Goal: Task Accomplishment & Management: Use online tool/utility

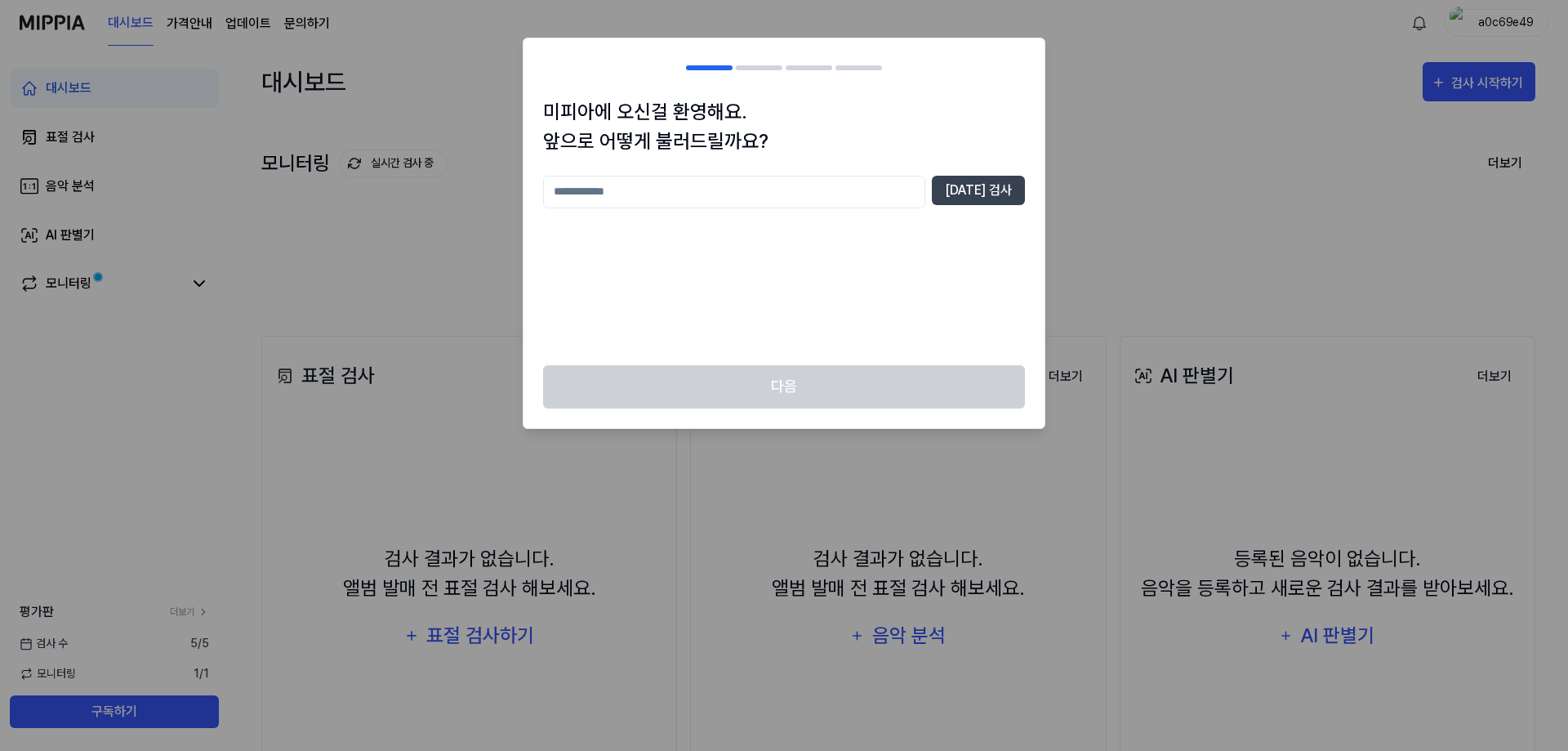
click at [884, 203] on input "text" at bounding box center [734, 193] width 382 height 33
type input "*"
type input "***"
click at [997, 187] on button "중복 검사" at bounding box center [978, 191] width 94 height 29
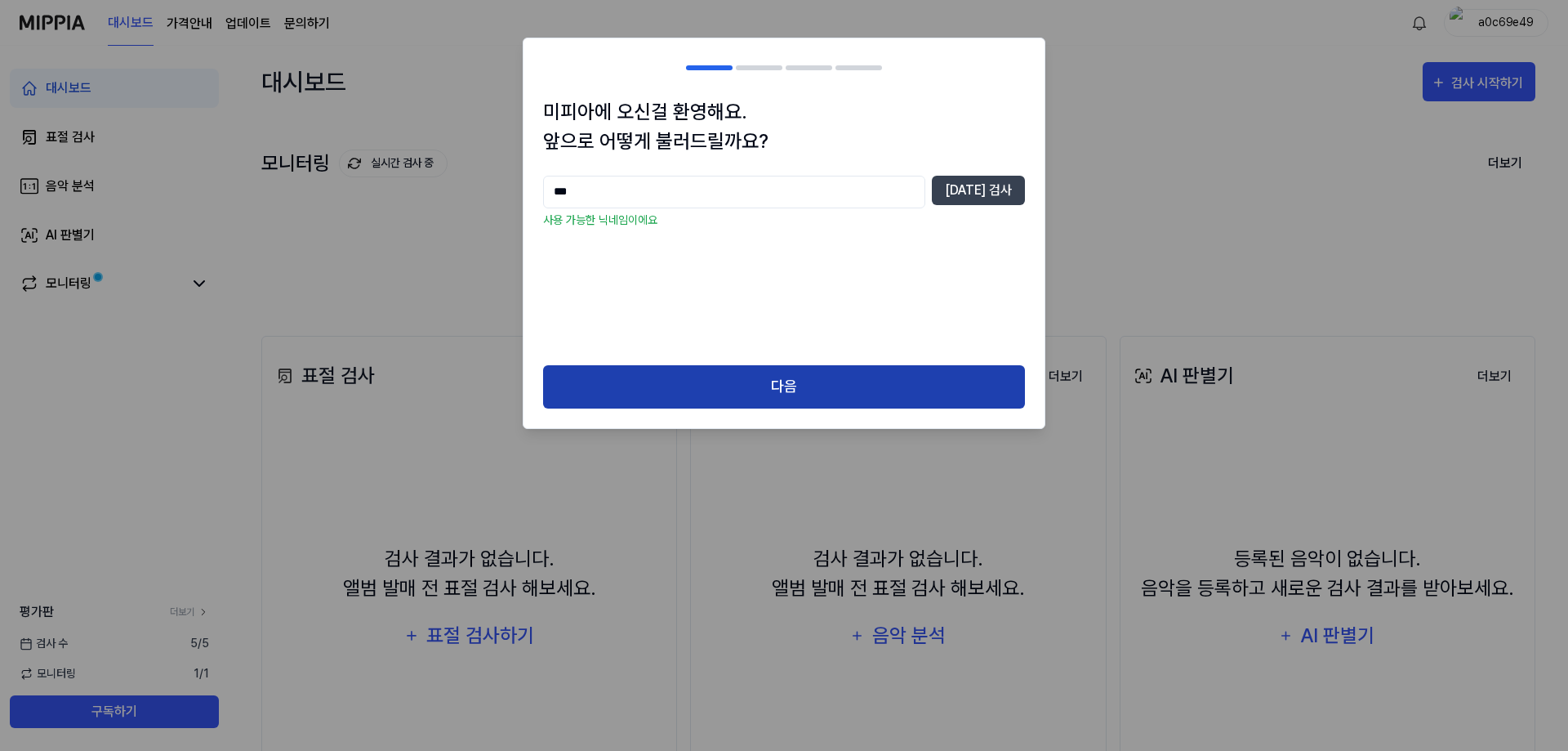
click at [889, 392] on button "다음" at bounding box center [784, 386] width 482 height 43
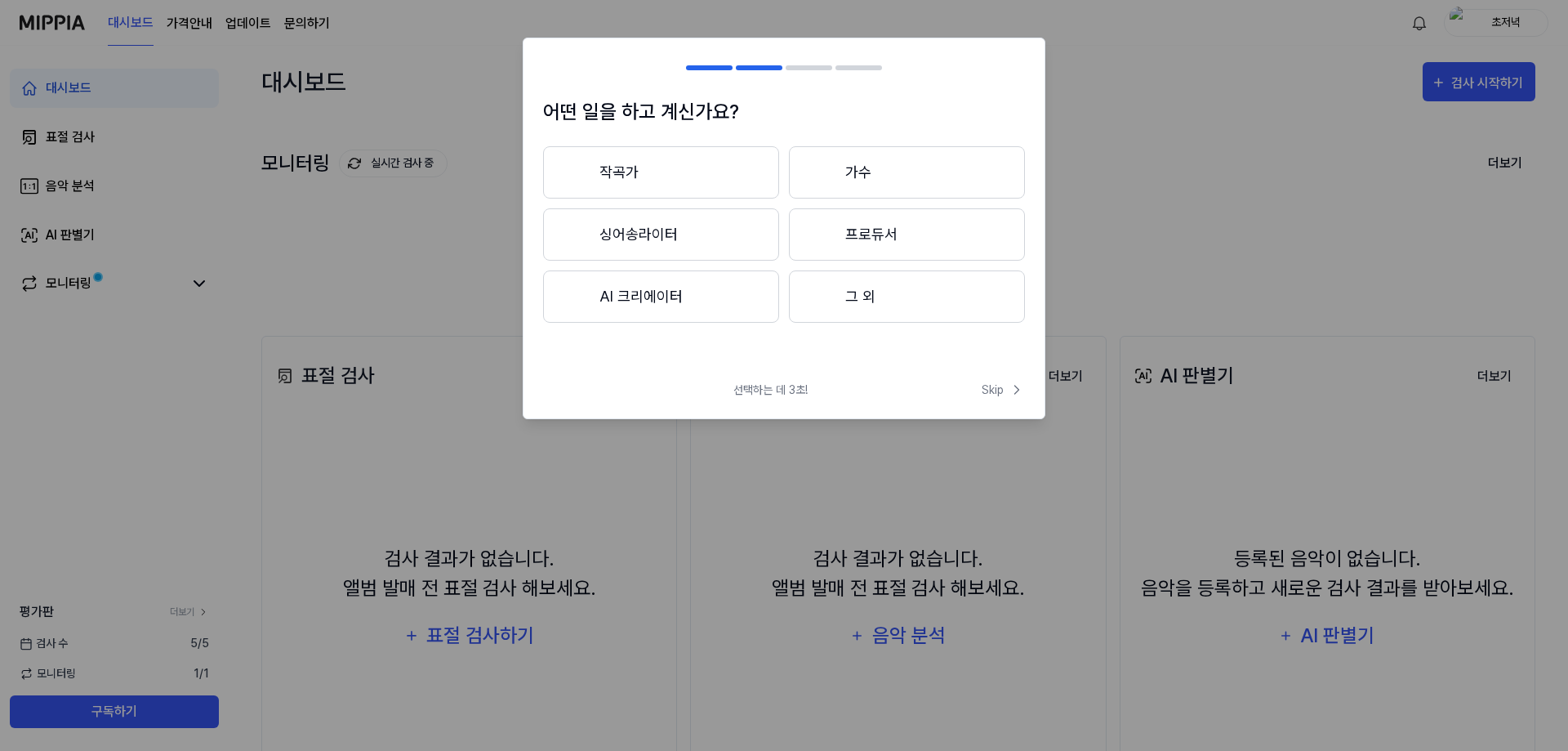
click at [891, 302] on button "그 외" at bounding box center [906, 296] width 236 height 52
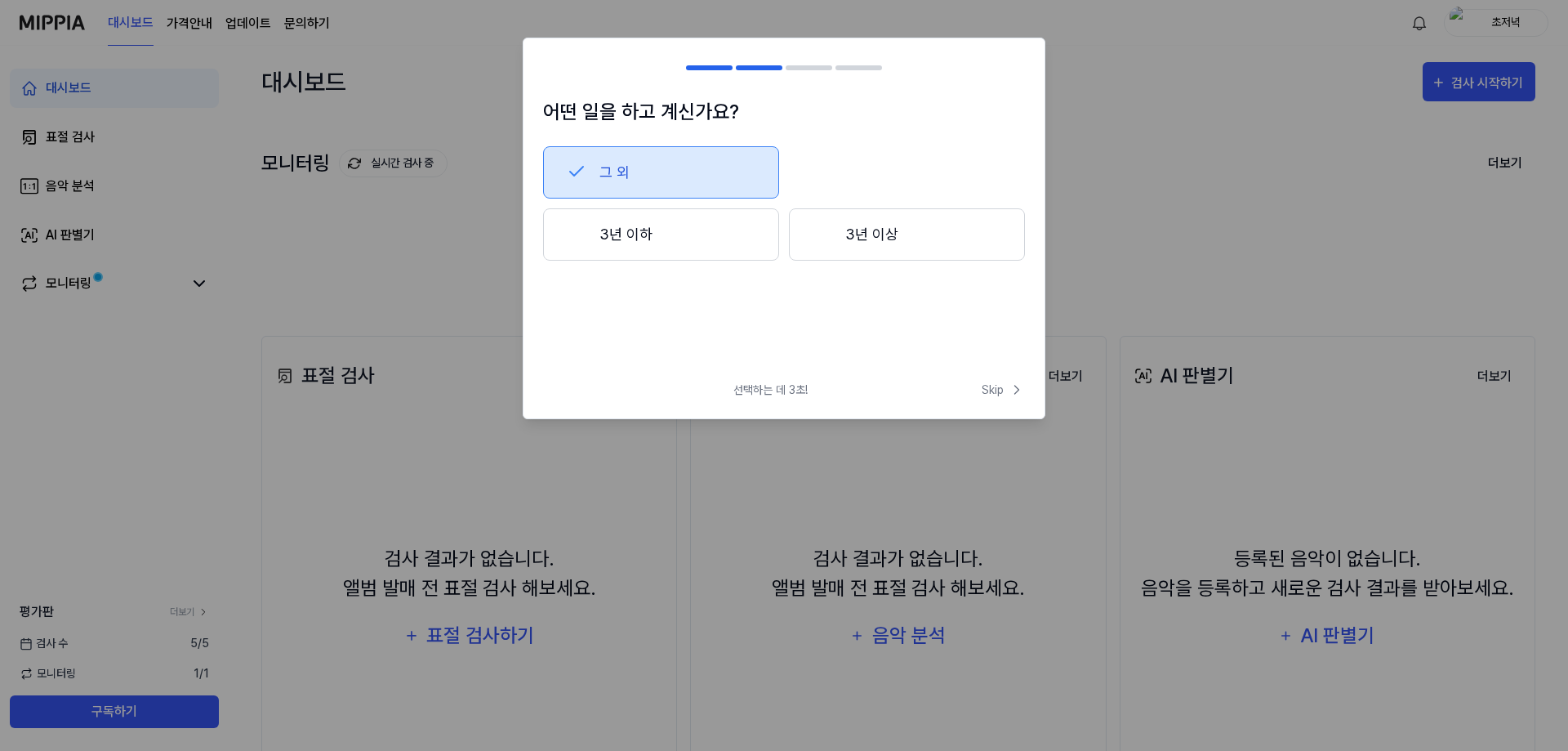
click at [722, 233] on button "3년 이하" at bounding box center [660, 234] width 236 height 52
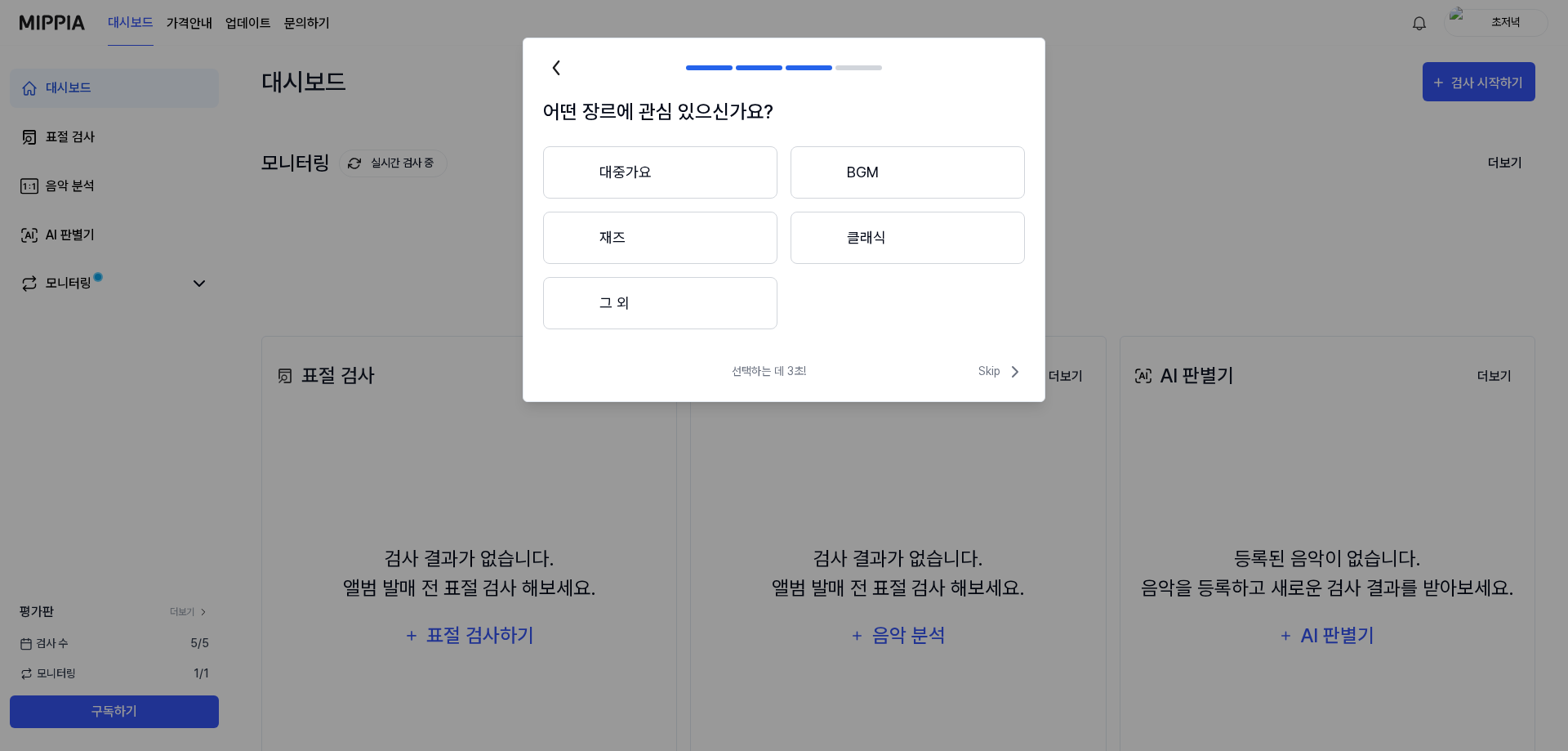
click at [717, 154] on button "대중가요" at bounding box center [660, 171] width 235 height 52
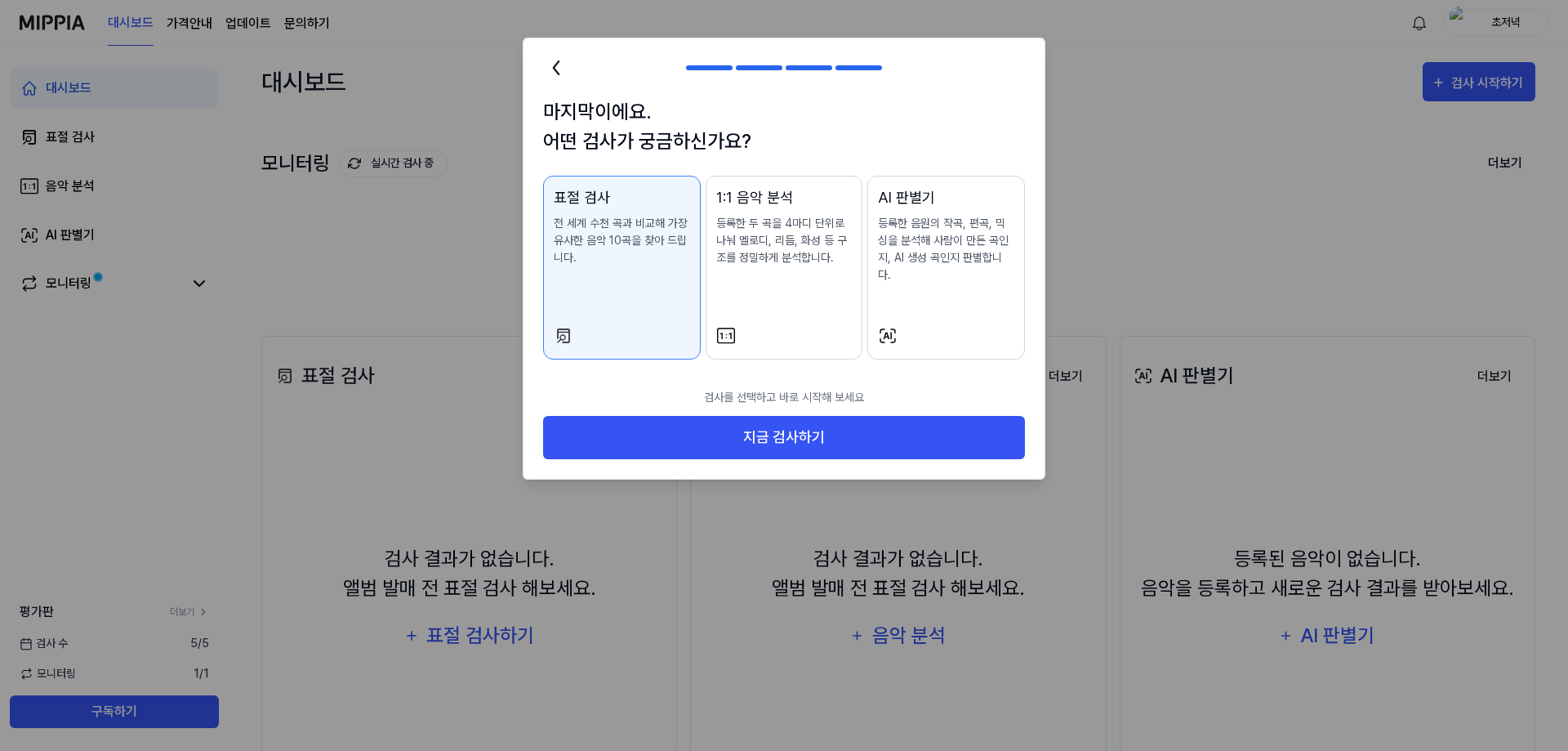
click at [972, 283] on div "AI 판별기 등록한 음원의 작곡, 편곡, 믹싱을 분석해 사람이 만든 곡인지, AI 생성 곡인지 판별합니다." at bounding box center [946, 251] width 137 height 130
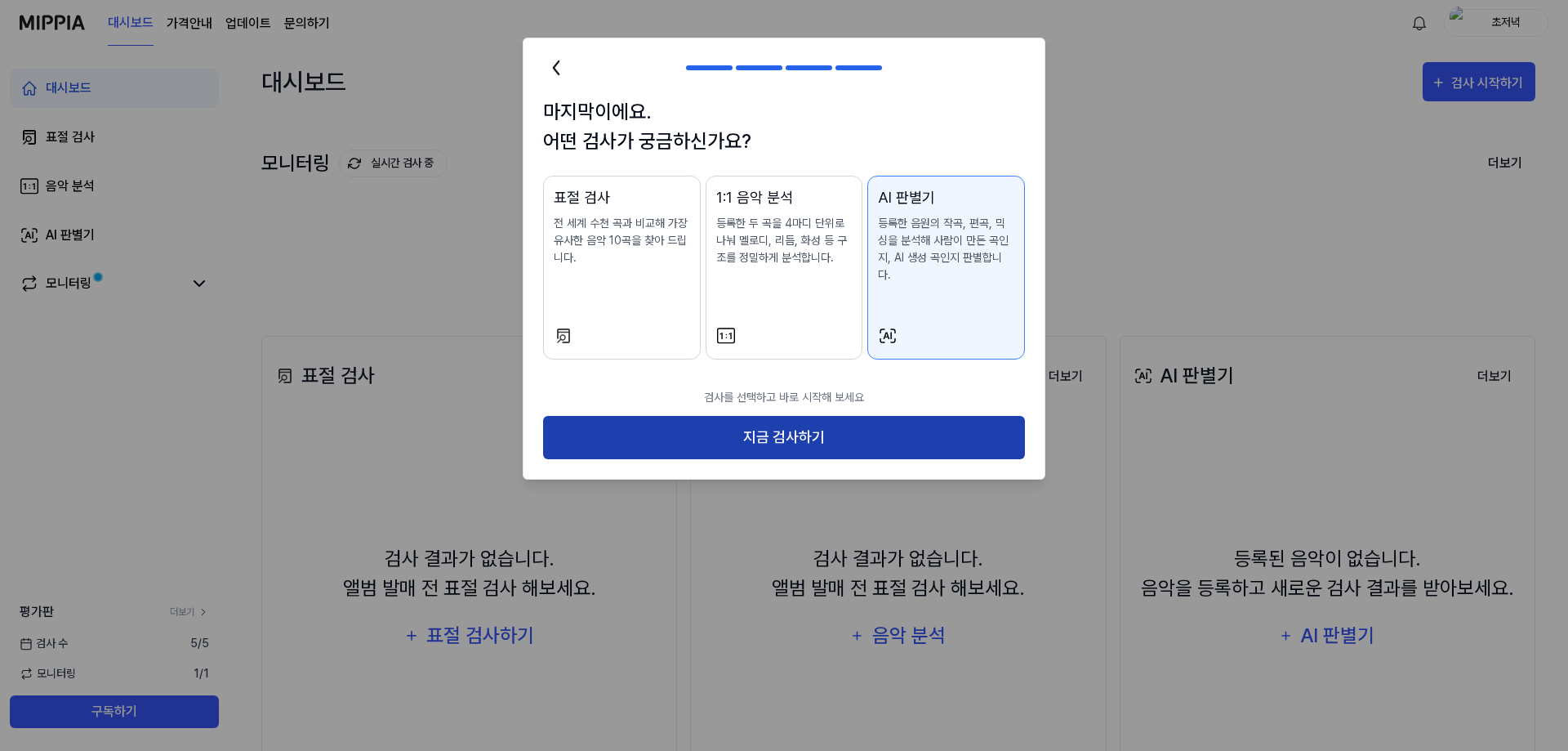
click at [833, 415] on button "지금 검사하기" at bounding box center [784, 436] width 482 height 43
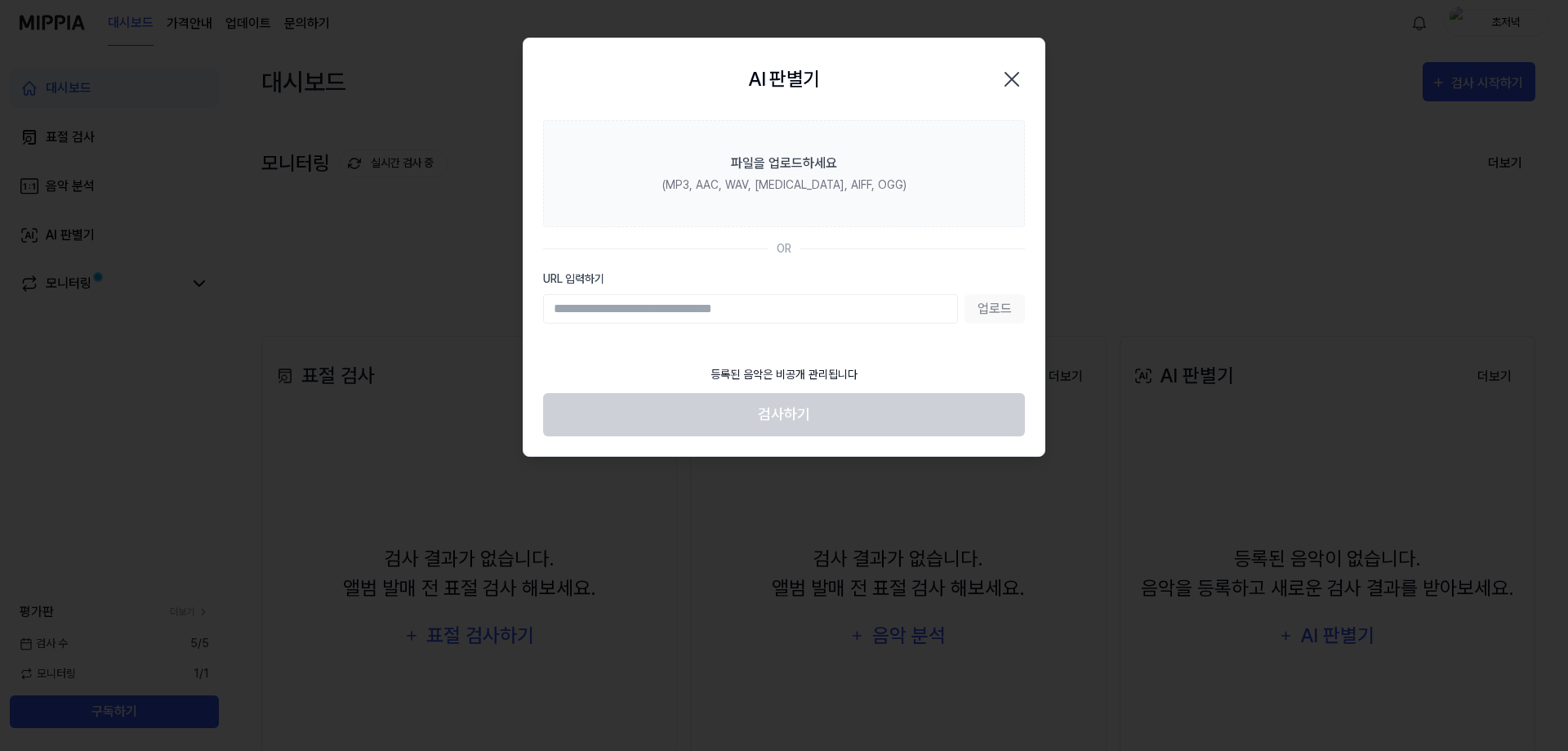
click at [1020, 79] on icon "button" at bounding box center [1011, 79] width 27 height 27
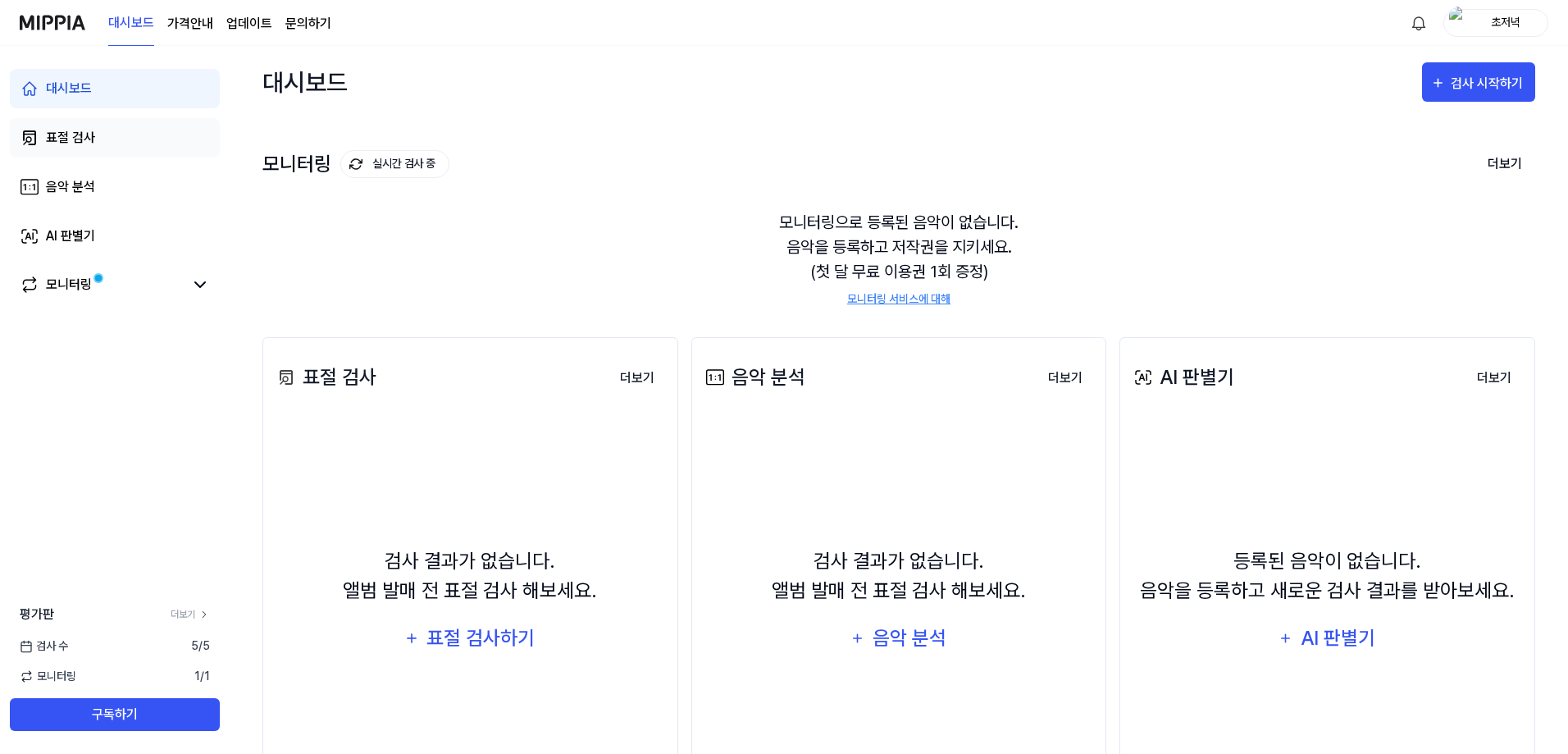
click at [132, 143] on link "표절 검사" at bounding box center [115, 137] width 210 height 40
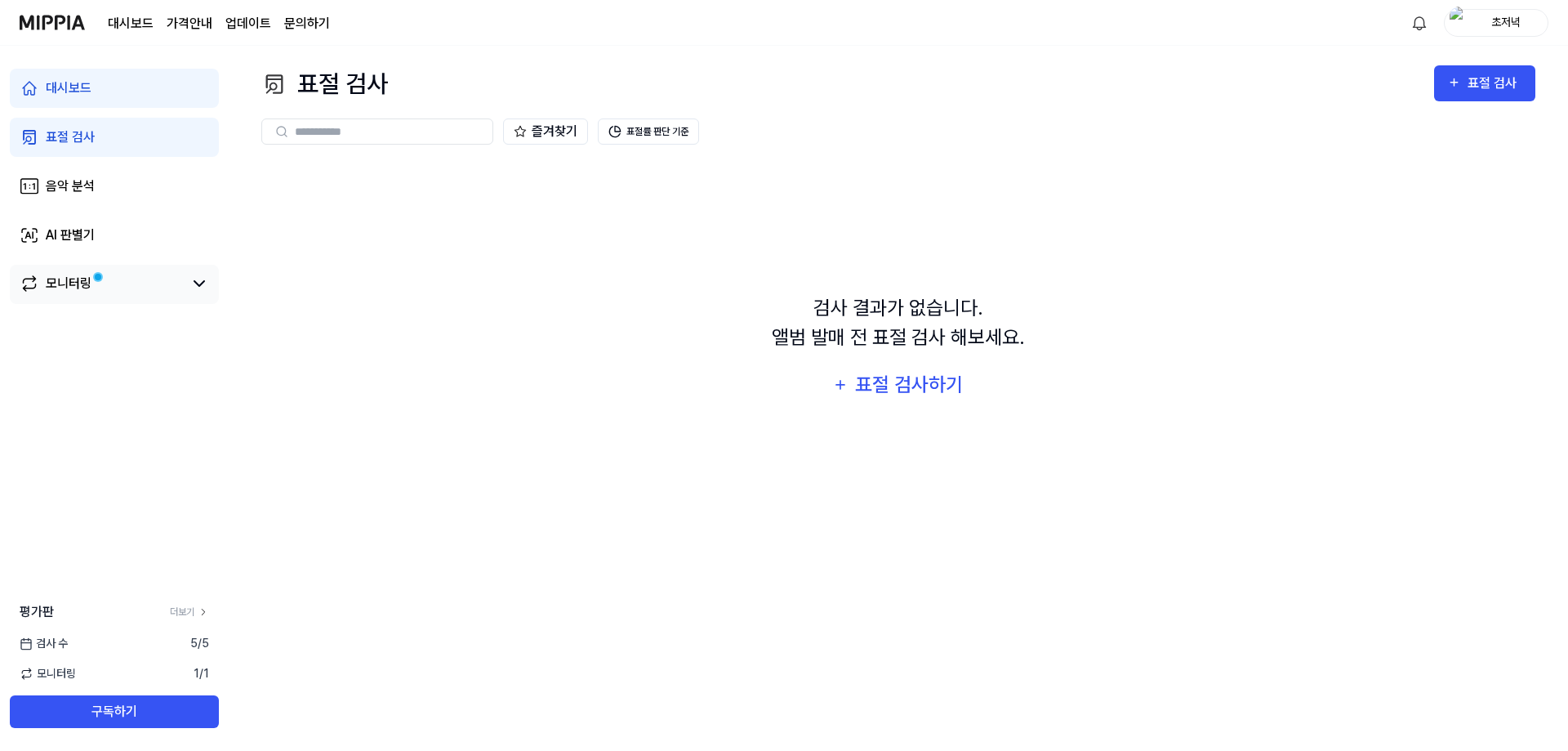
click at [187, 278] on div "모니터링" at bounding box center [114, 282] width 190 height 19
click at [180, 281] on link "모니터링" at bounding box center [101, 282] width 163 height 19
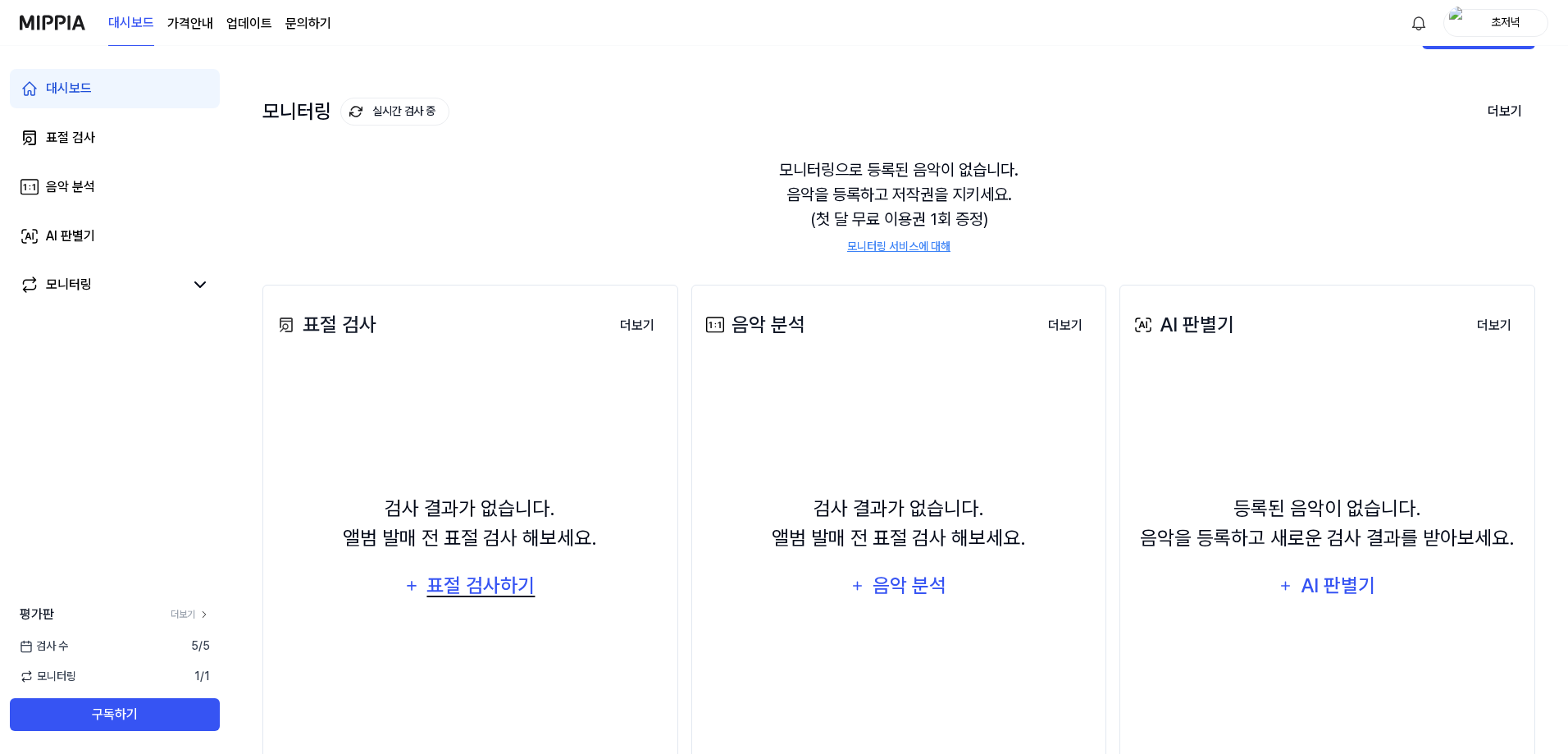
scroll to position [82, 0]
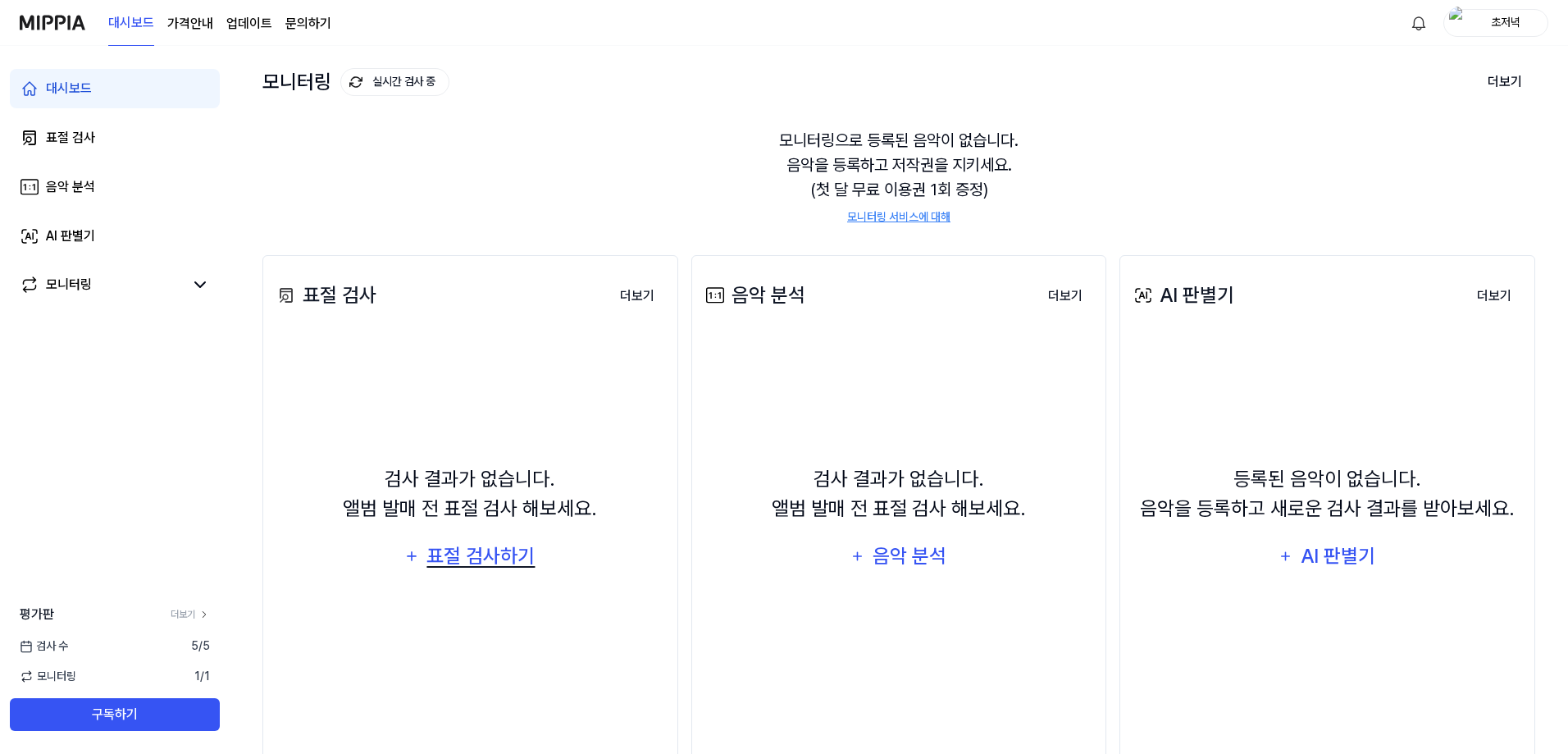
click at [497, 559] on div "표절 검사하기" at bounding box center [481, 556] width 111 height 31
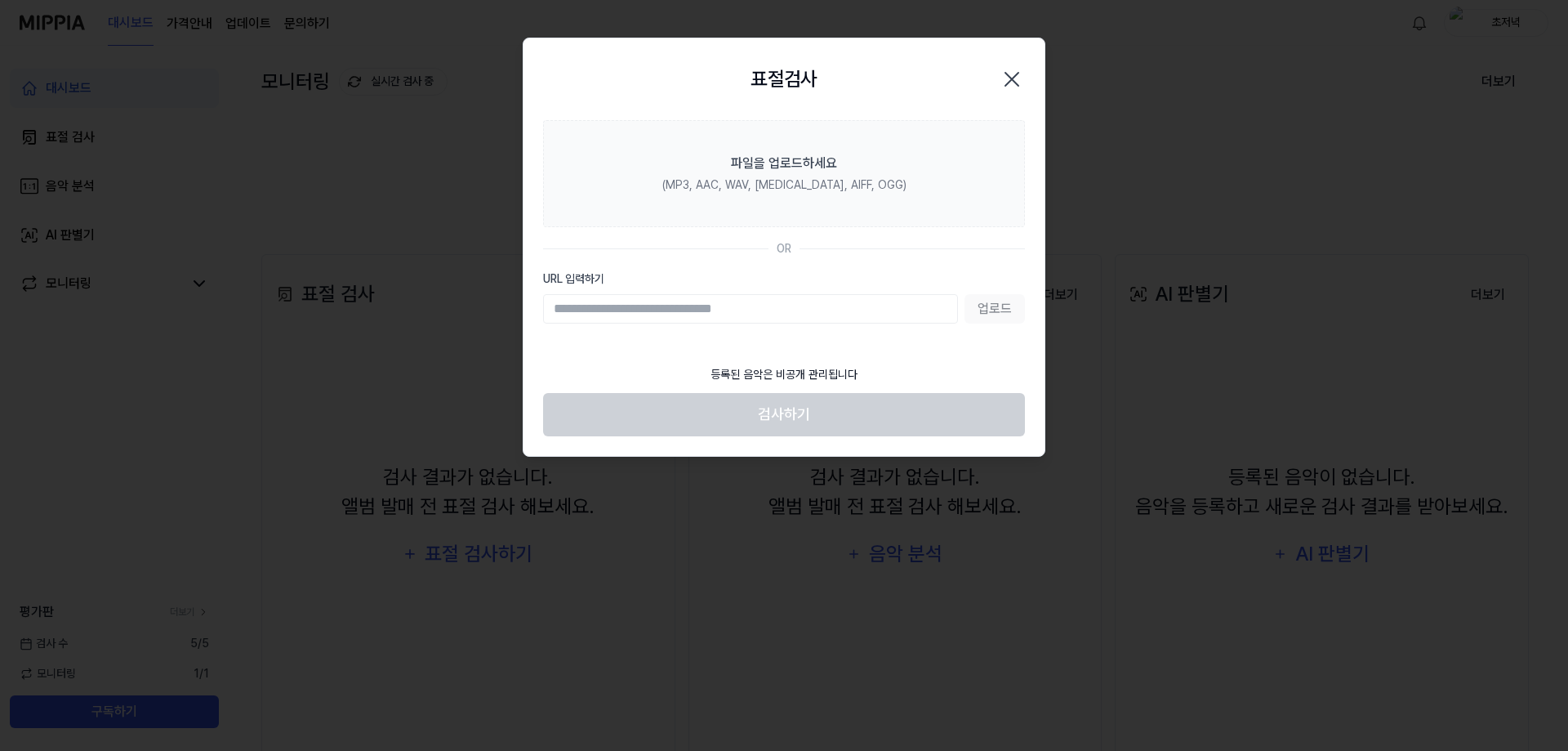
click at [1016, 79] on icon "button" at bounding box center [1011, 79] width 27 height 27
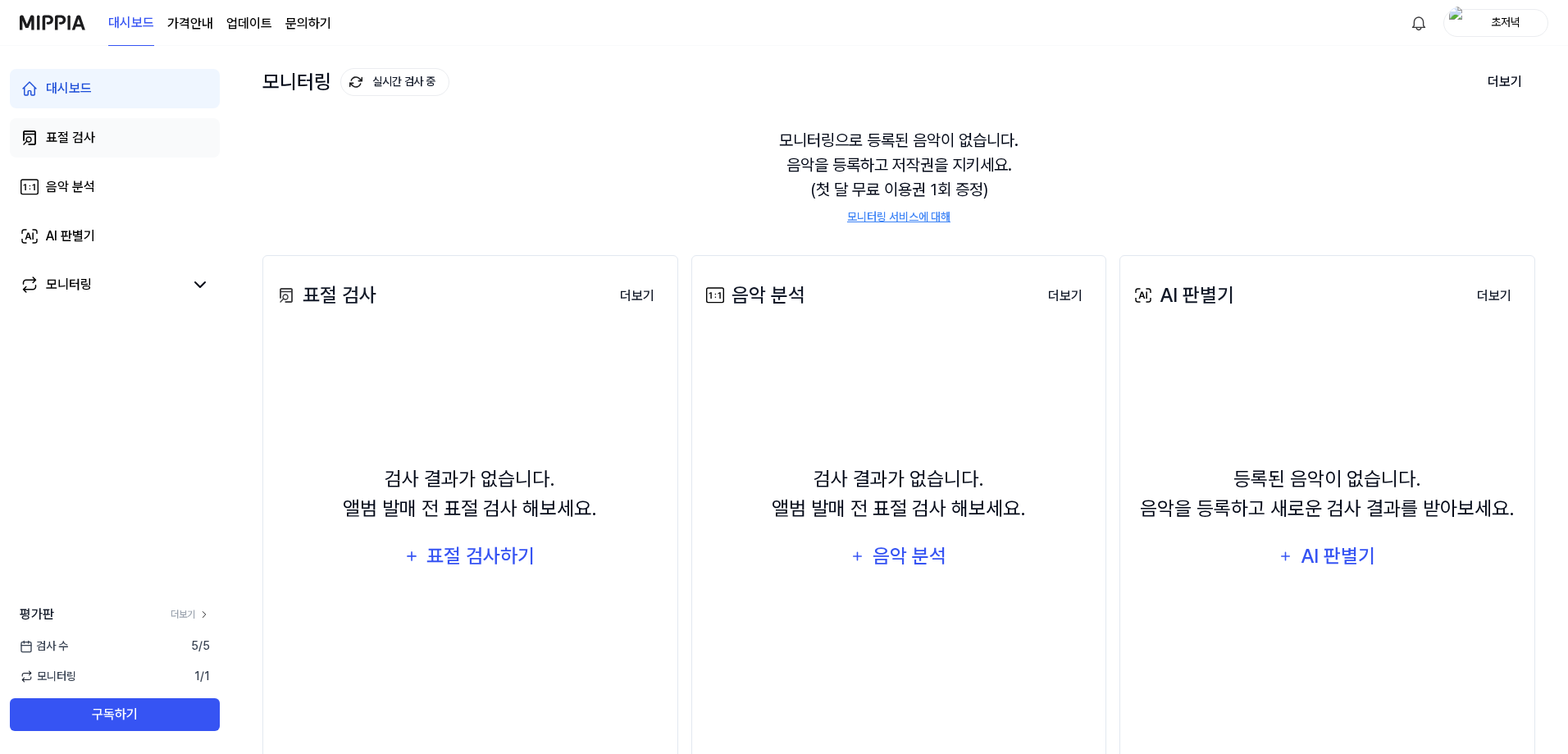
click at [115, 149] on link "표절 검사" at bounding box center [115, 137] width 210 height 40
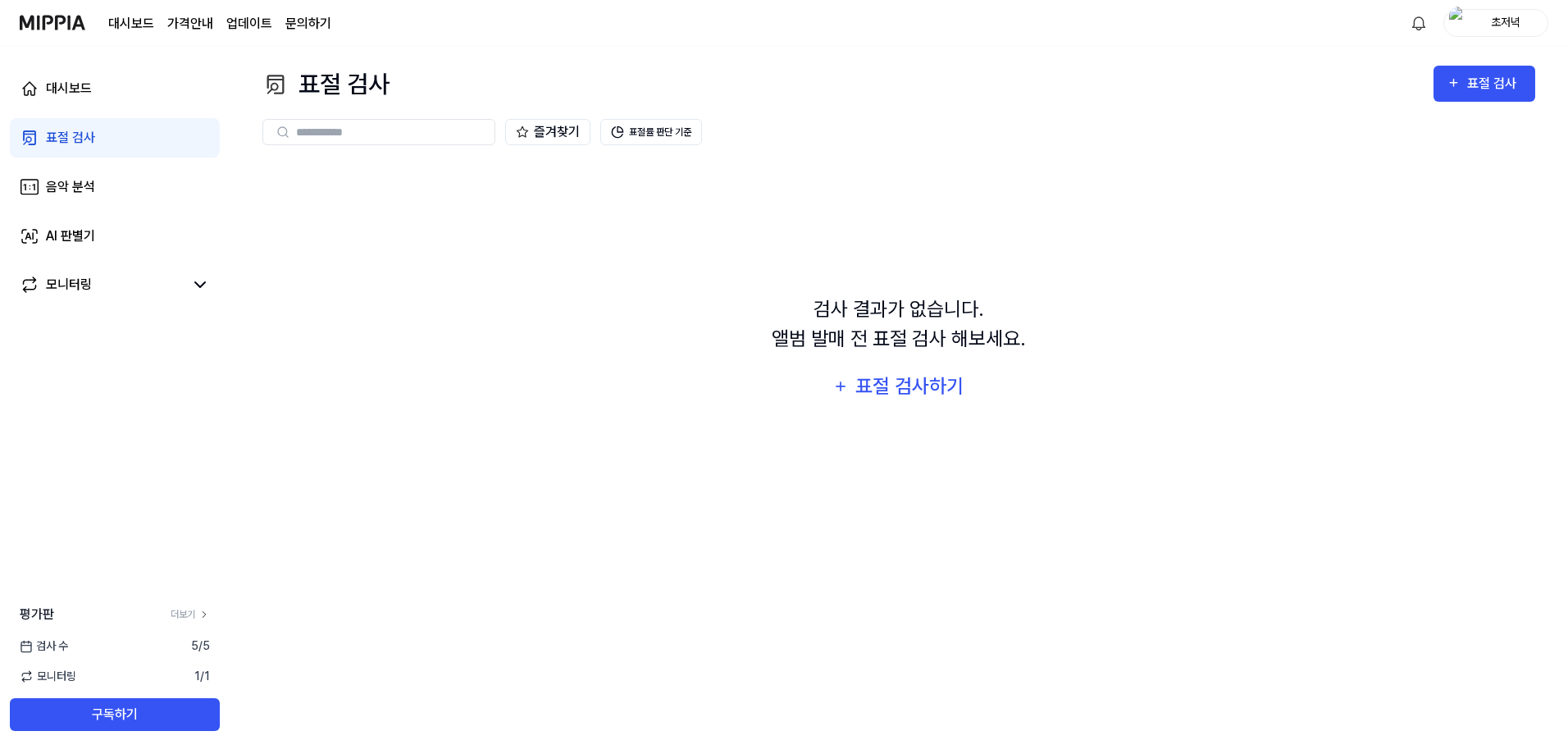
scroll to position [0, 0]
click at [394, 143] on div at bounding box center [378, 132] width 233 height 27
click at [408, 133] on input "text" at bounding box center [390, 132] width 189 height 15
click at [892, 380] on div "표절 검사하기" at bounding box center [912, 387] width 111 height 31
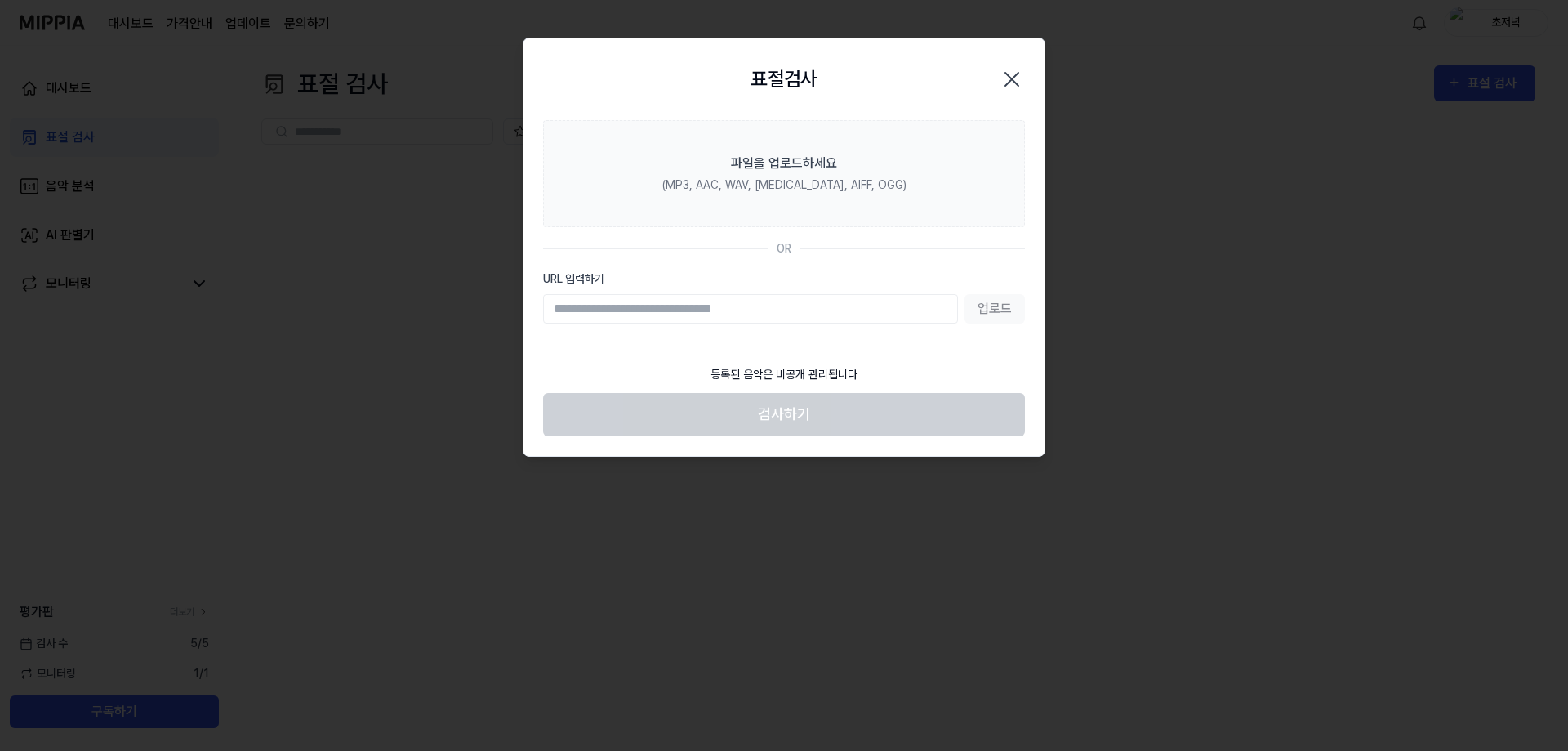
click at [1012, 84] on icon "button" at bounding box center [1011, 79] width 27 height 27
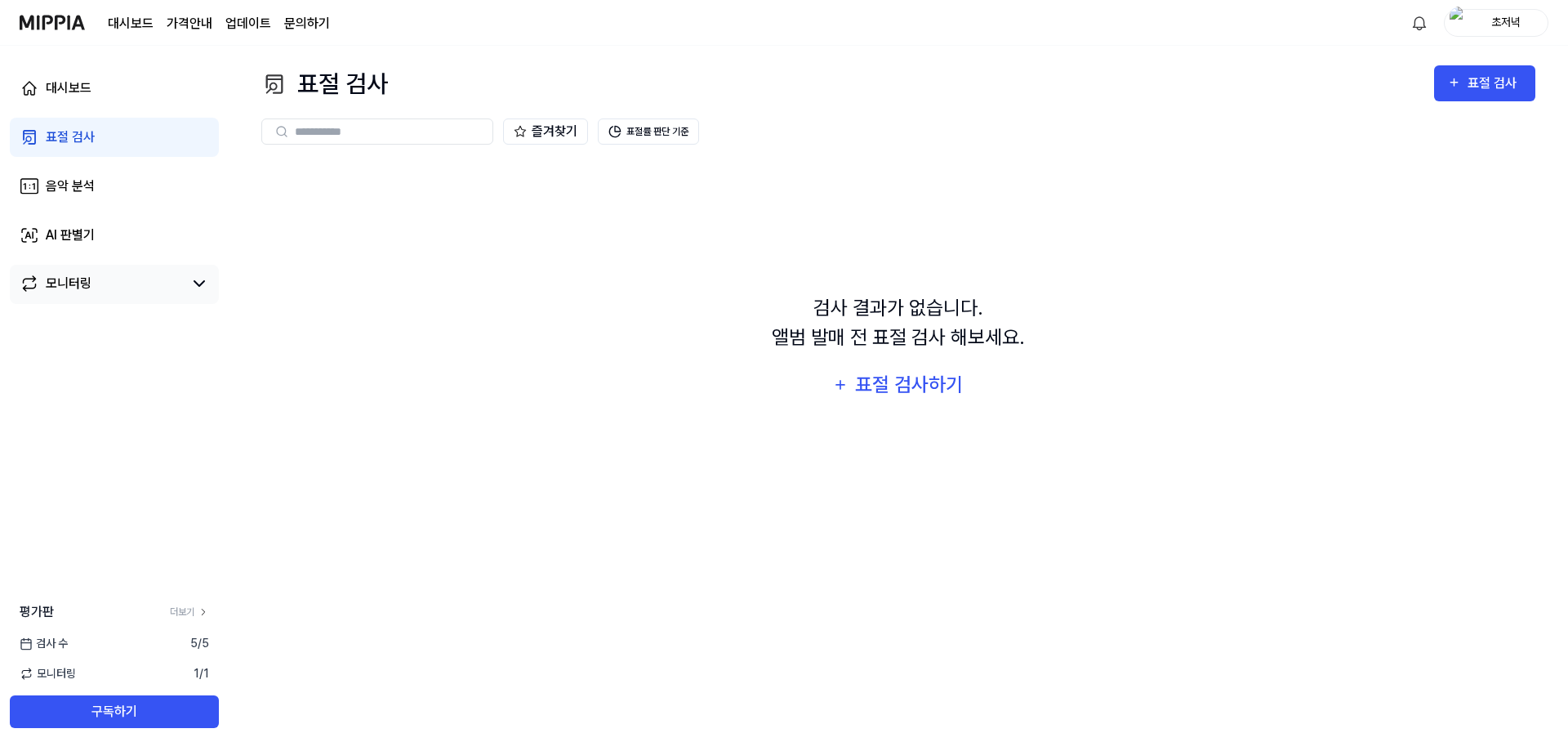
click at [105, 288] on link "모니터링" at bounding box center [101, 282] width 163 height 19
click at [200, 287] on icon at bounding box center [199, 282] width 19 height 19
drag, startPoint x: 197, startPoint y: 290, endPoint x: 165, endPoint y: 291, distance: 32.0
click at [195, 290] on icon at bounding box center [199, 282] width 19 height 19
click at [149, 293] on link "모니터링" at bounding box center [101, 282] width 163 height 19
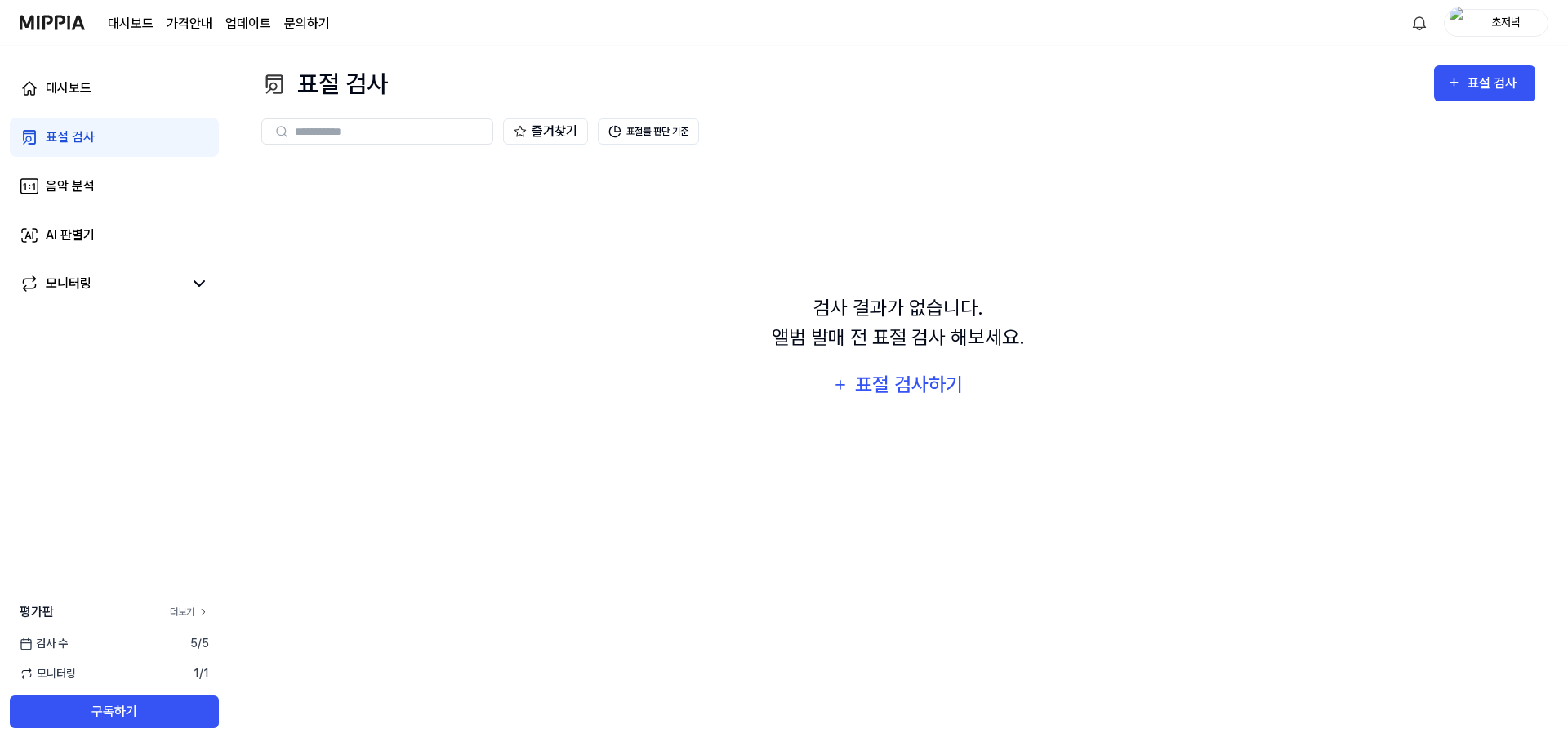
click at [205, 612] on icon at bounding box center [204, 612] width 11 height 11
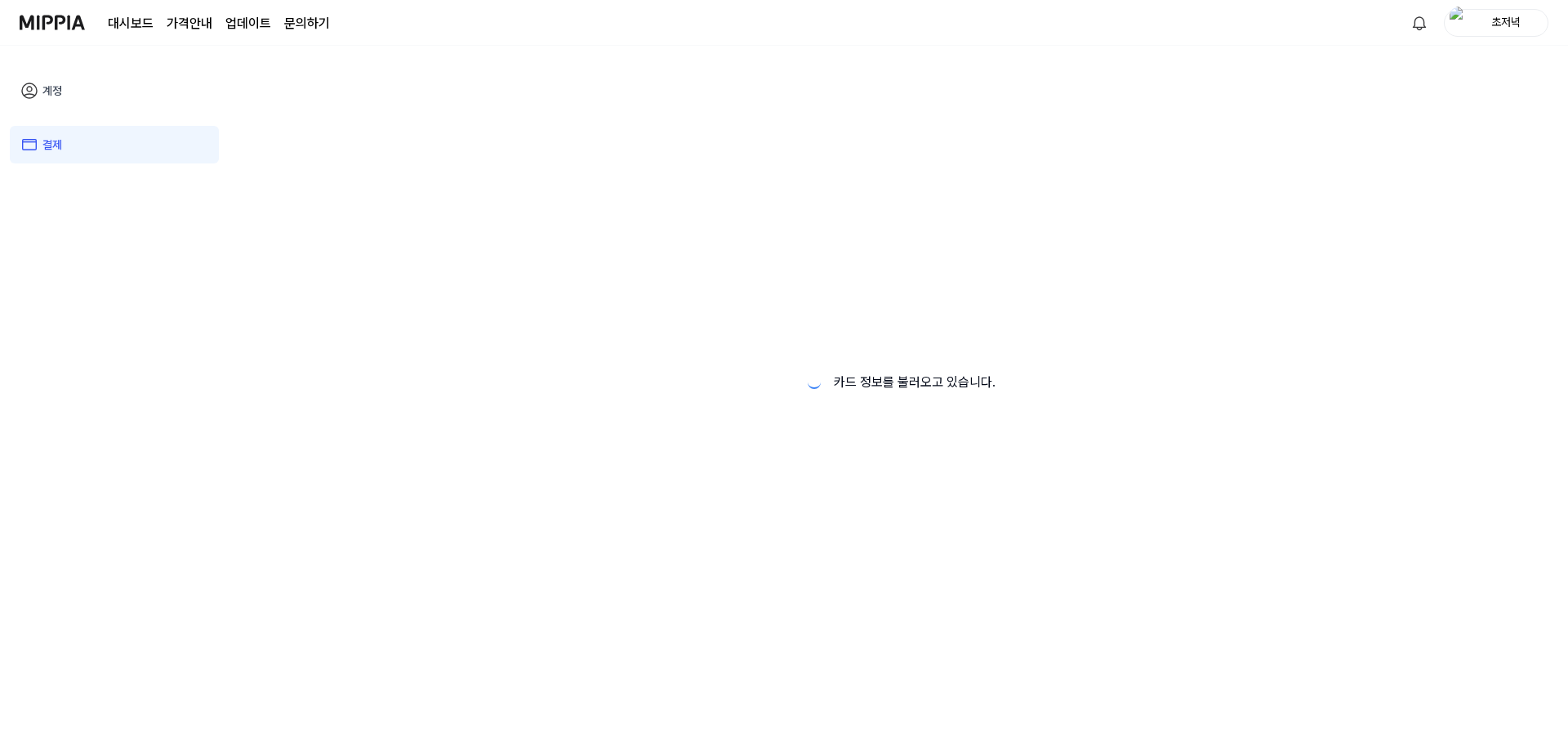
click at [101, 183] on div "계정 결제" at bounding box center [114, 400] width 228 height 708
click at [64, 16] on img at bounding box center [51, 22] width 65 height 45
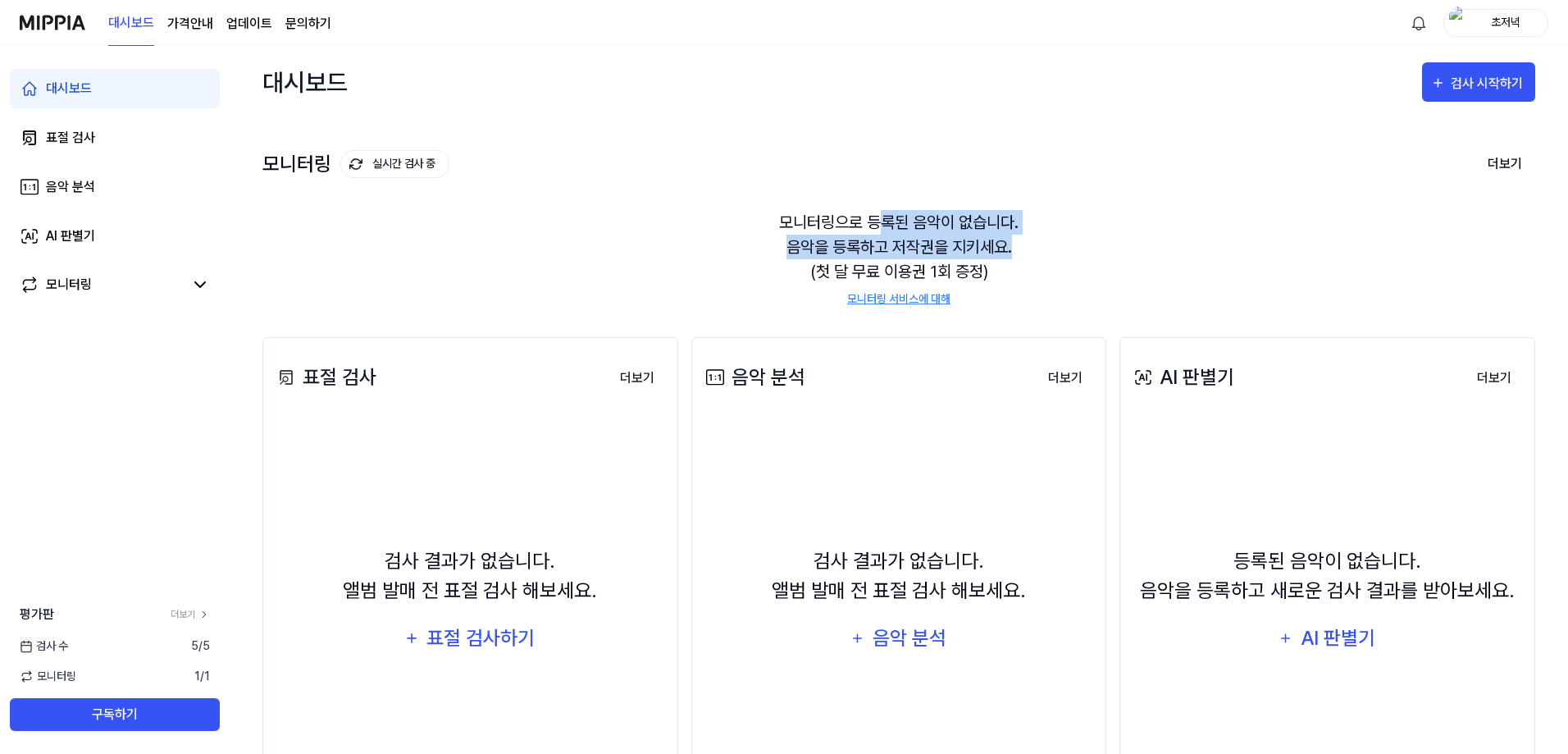
drag, startPoint x: 889, startPoint y: 228, endPoint x: 1063, endPoint y: 272, distance: 179.5
click at [1016, 254] on div "모니터링으로 등록된 음악이 없습니다. 음악을 등록하고 저작권을 지키세요. (첫 달 무료 이용권 1회 증정) 모니터링 서비스에 대해" at bounding box center [899, 259] width 1272 height 137
click at [1075, 287] on div "모니터링으로 등록된 음악이 없습니다. 음악을 등록하고 저작권을 지키세요. (첫 달 무료 이용권 1회 증정) 모니터링 서비스에 대해" at bounding box center [899, 259] width 1272 height 137
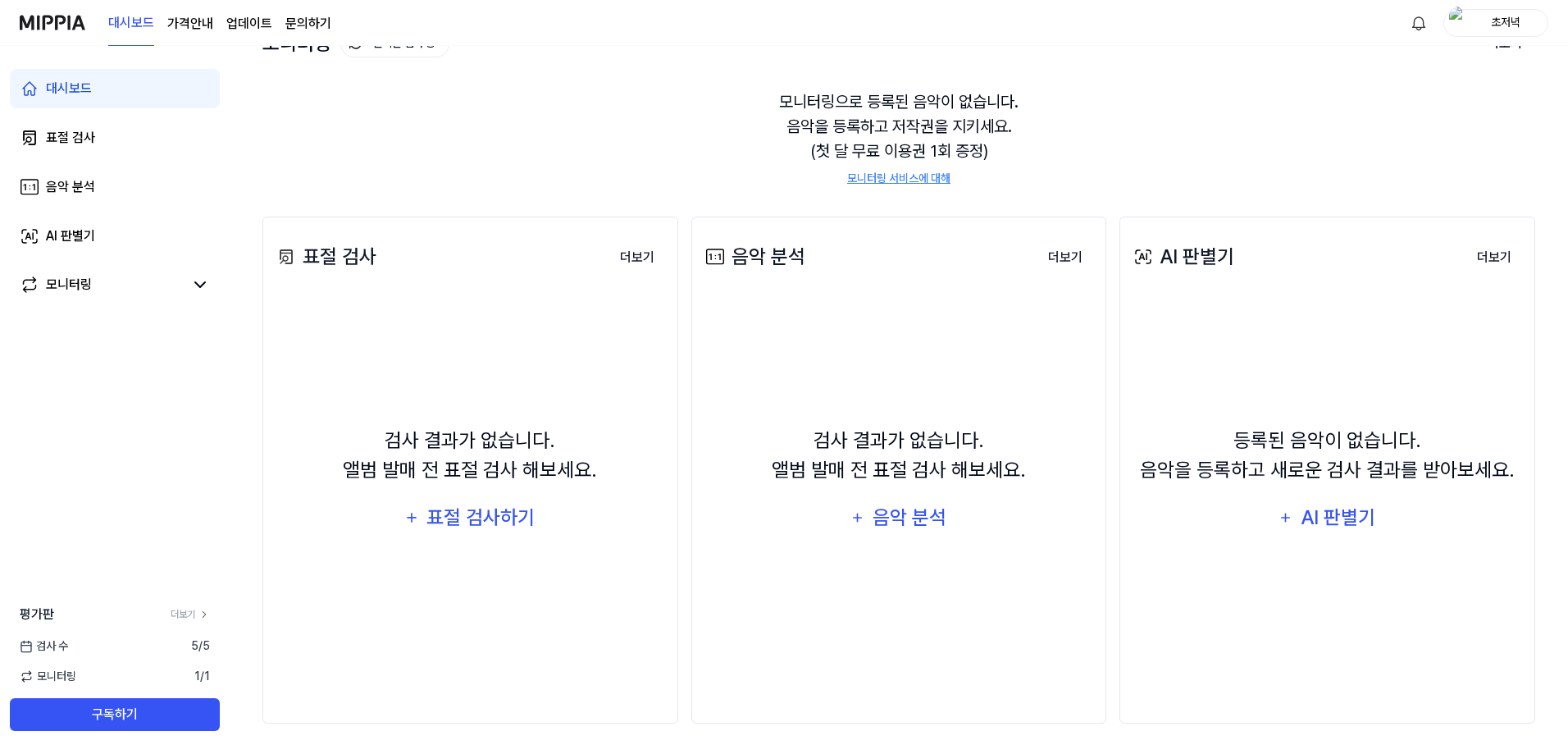
scroll to position [123, 0]
click at [64, 191] on div "음악 분석" at bounding box center [70, 186] width 49 height 19
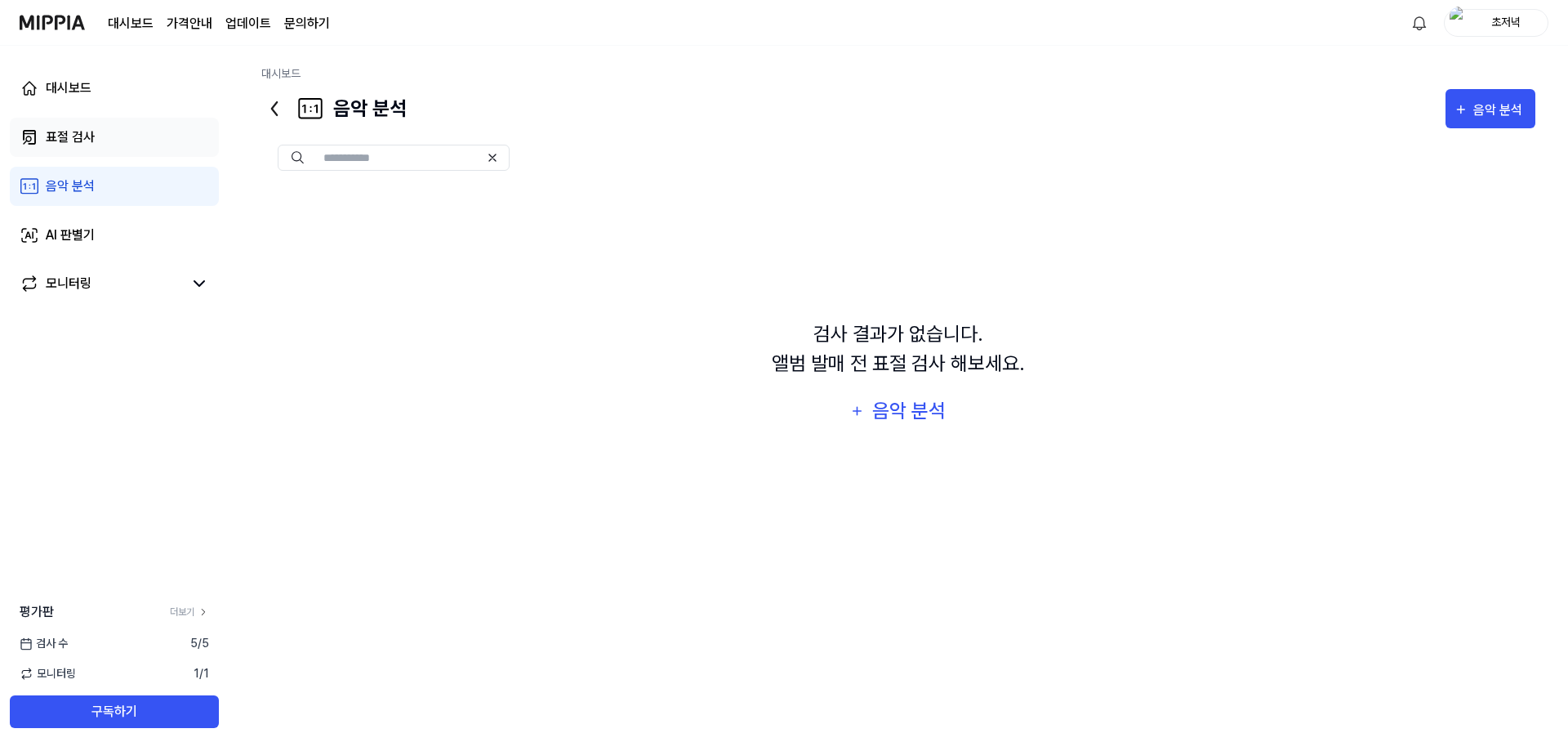
click at [99, 148] on link "표절 검사" at bounding box center [115, 137] width 209 height 39
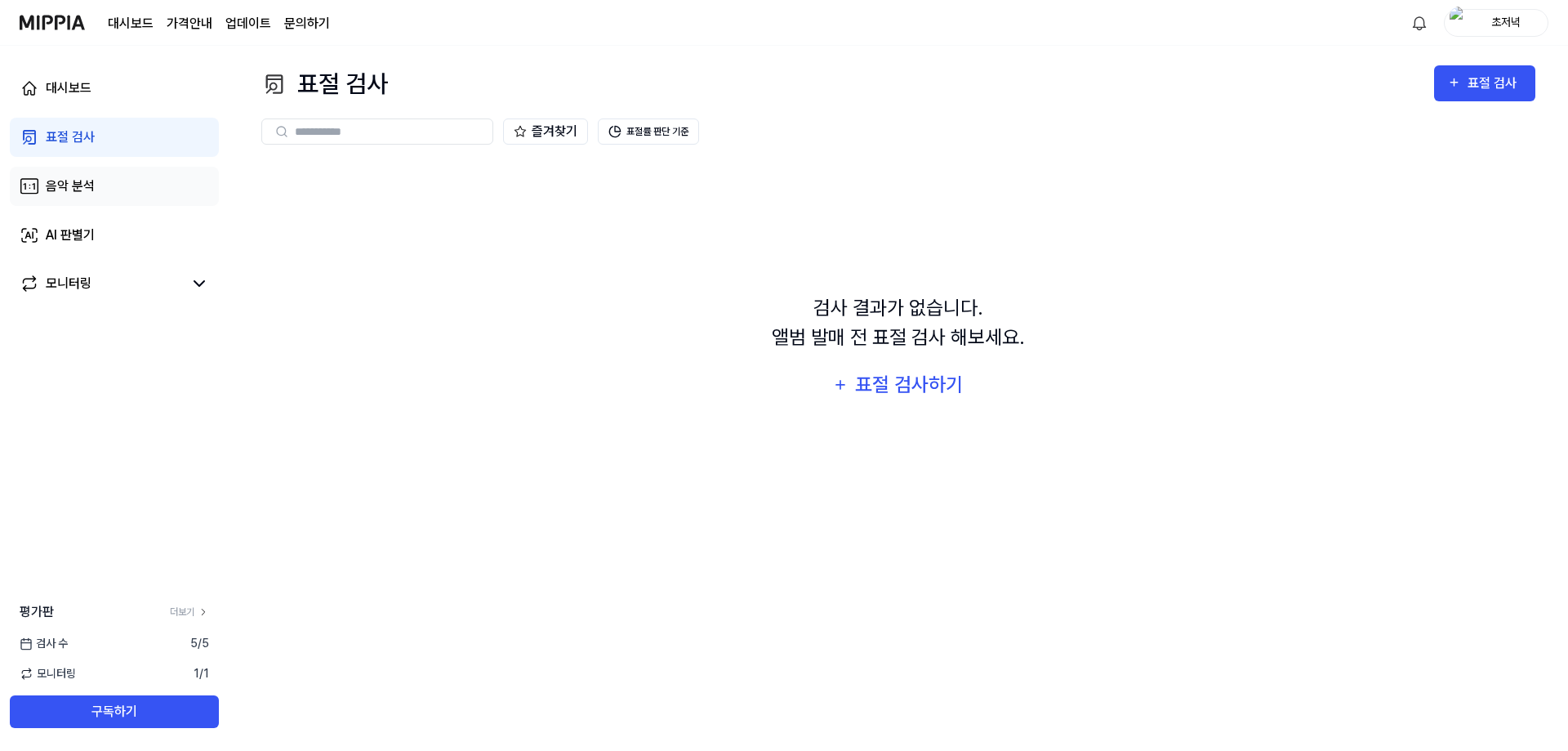
click at [87, 176] on div "음악 분석" at bounding box center [70, 185] width 49 height 19
